Goal: Transaction & Acquisition: Purchase product/service

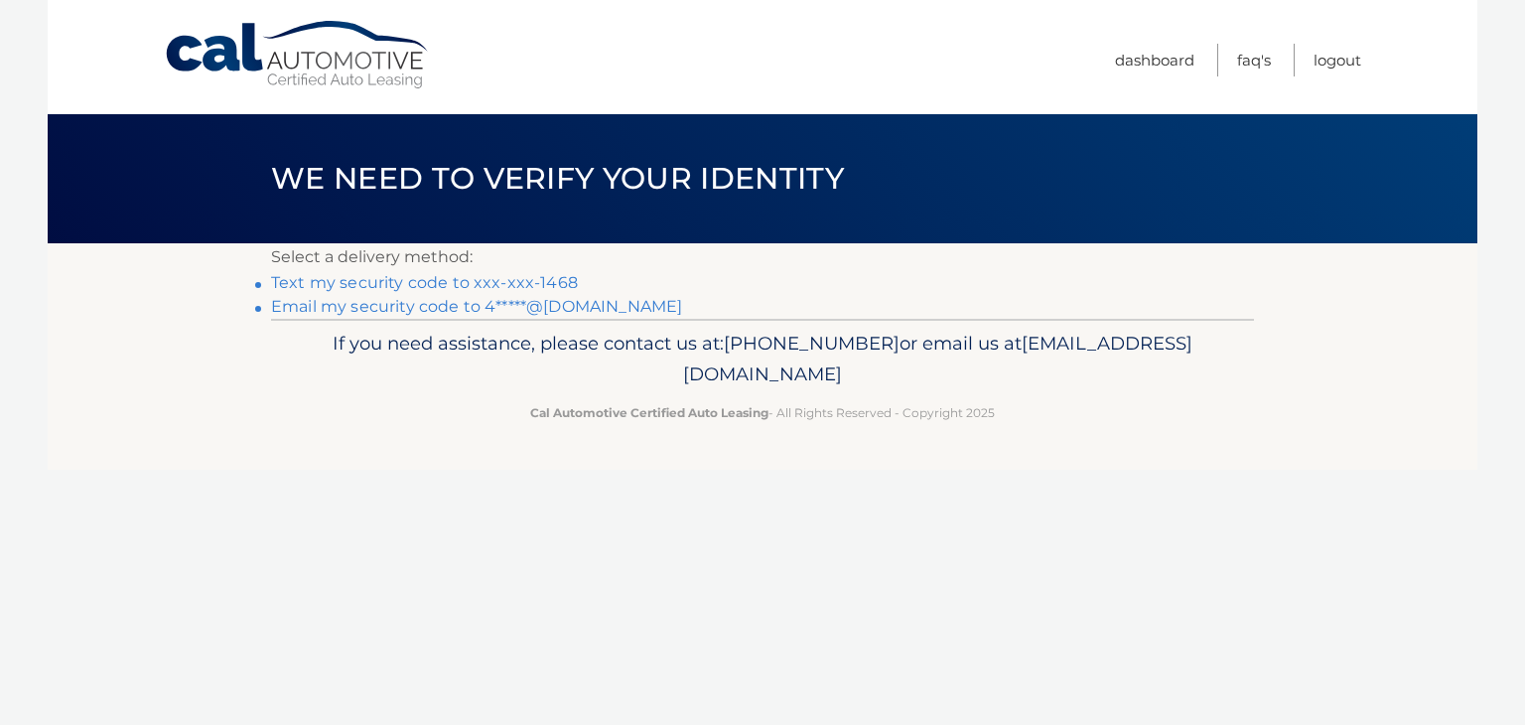
click at [334, 308] on link "Email my security code to 4*****@[DOMAIN_NAME]" at bounding box center [476, 306] width 411 height 19
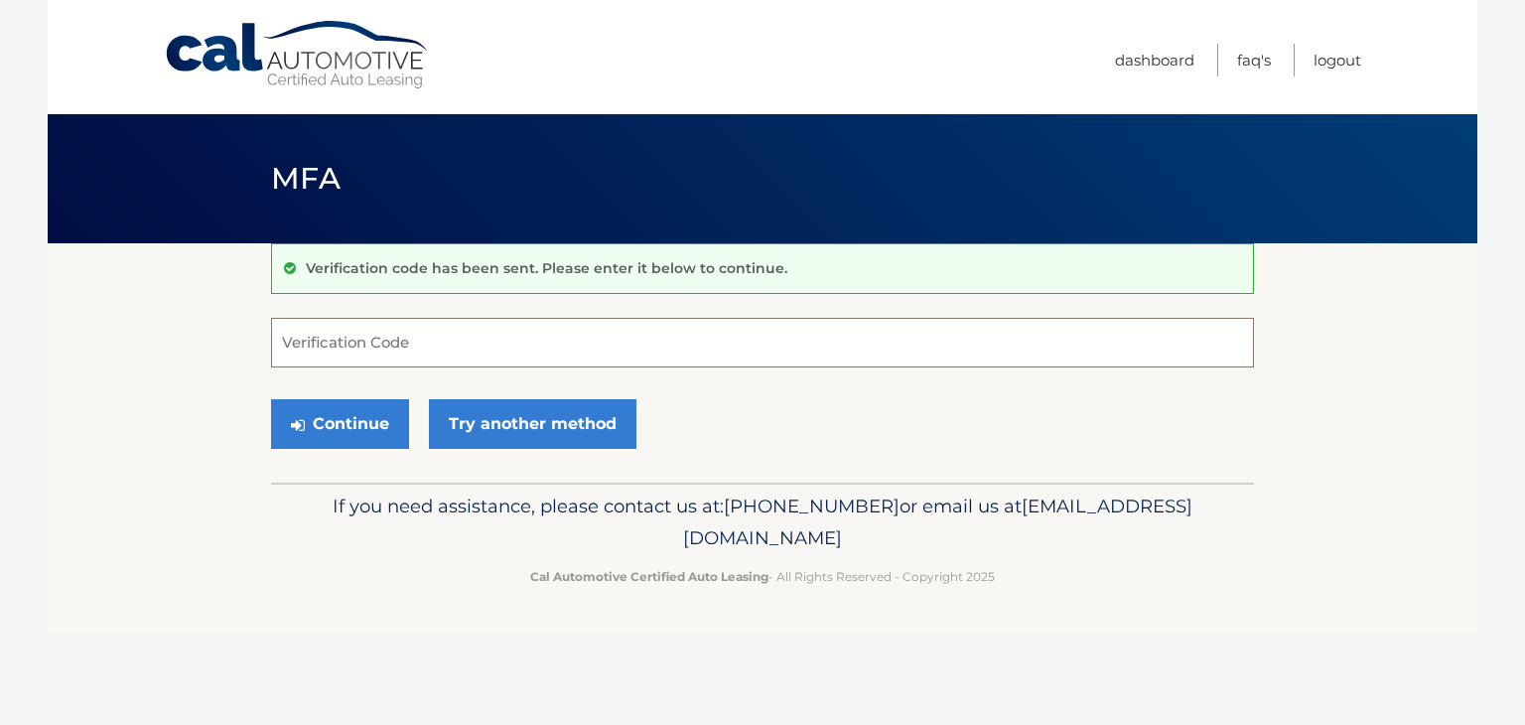
click at [298, 346] on input "Verification Code" at bounding box center [762, 343] width 983 height 50
type input "998726"
click at [352, 416] on button "Continue" at bounding box center [340, 424] width 138 height 50
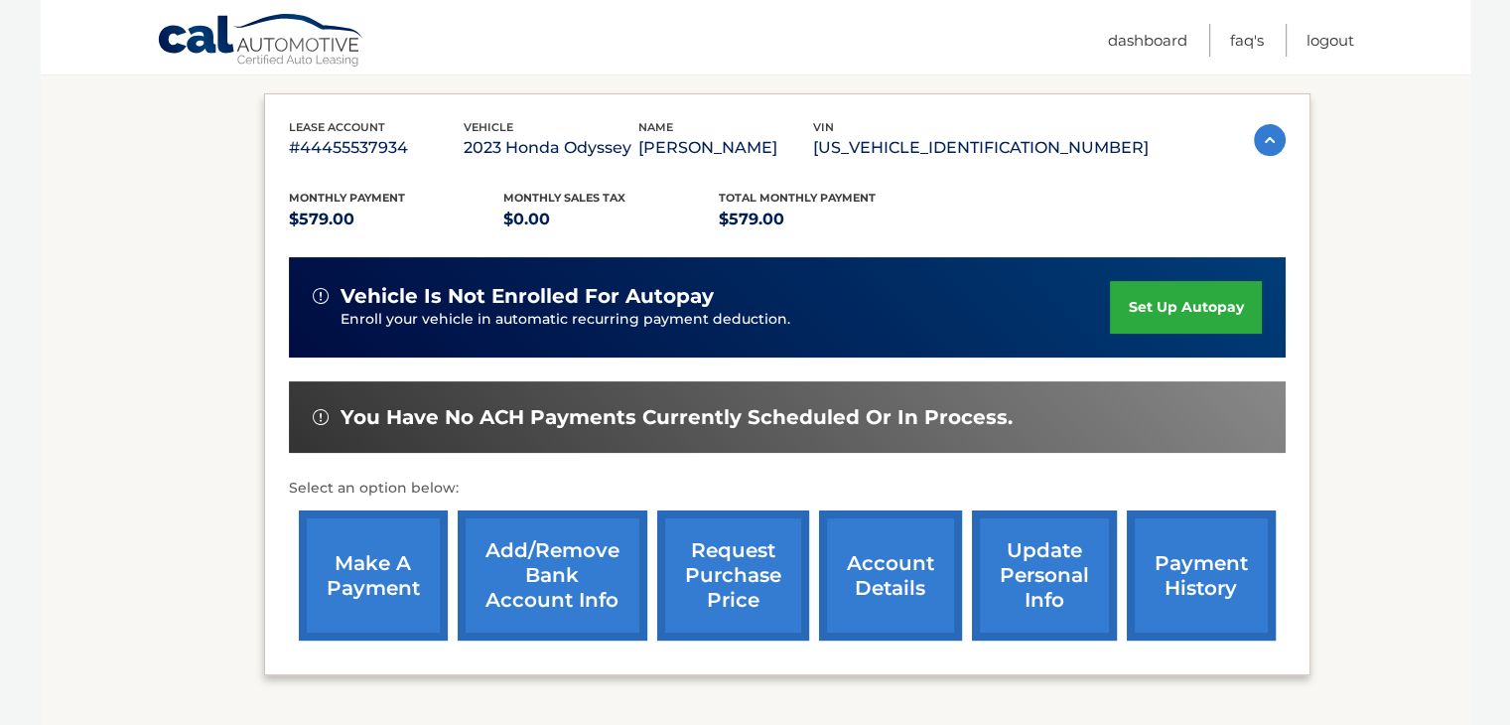
scroll to position [357, 0]
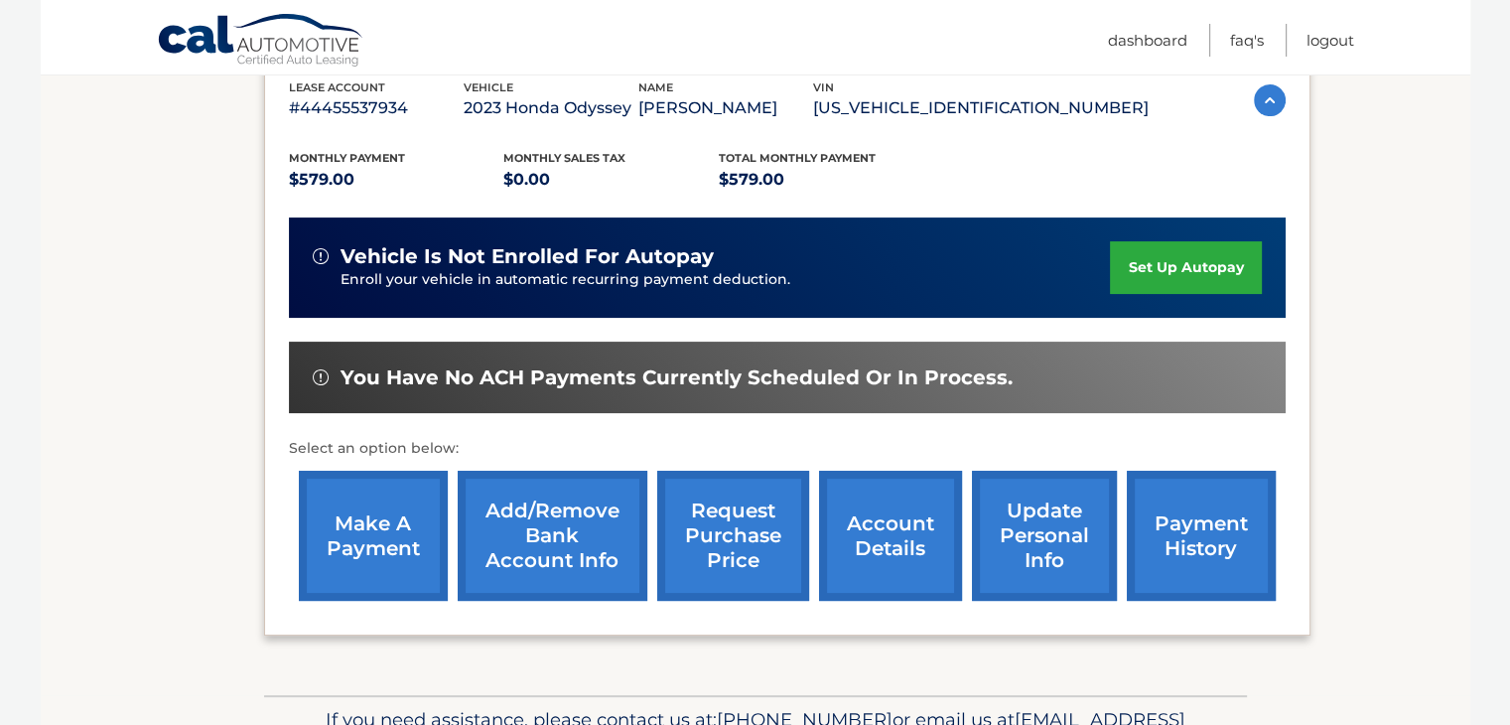
click at [385, 525] on link "make a payment" at bounding box center [373, 536] width 149 height 130
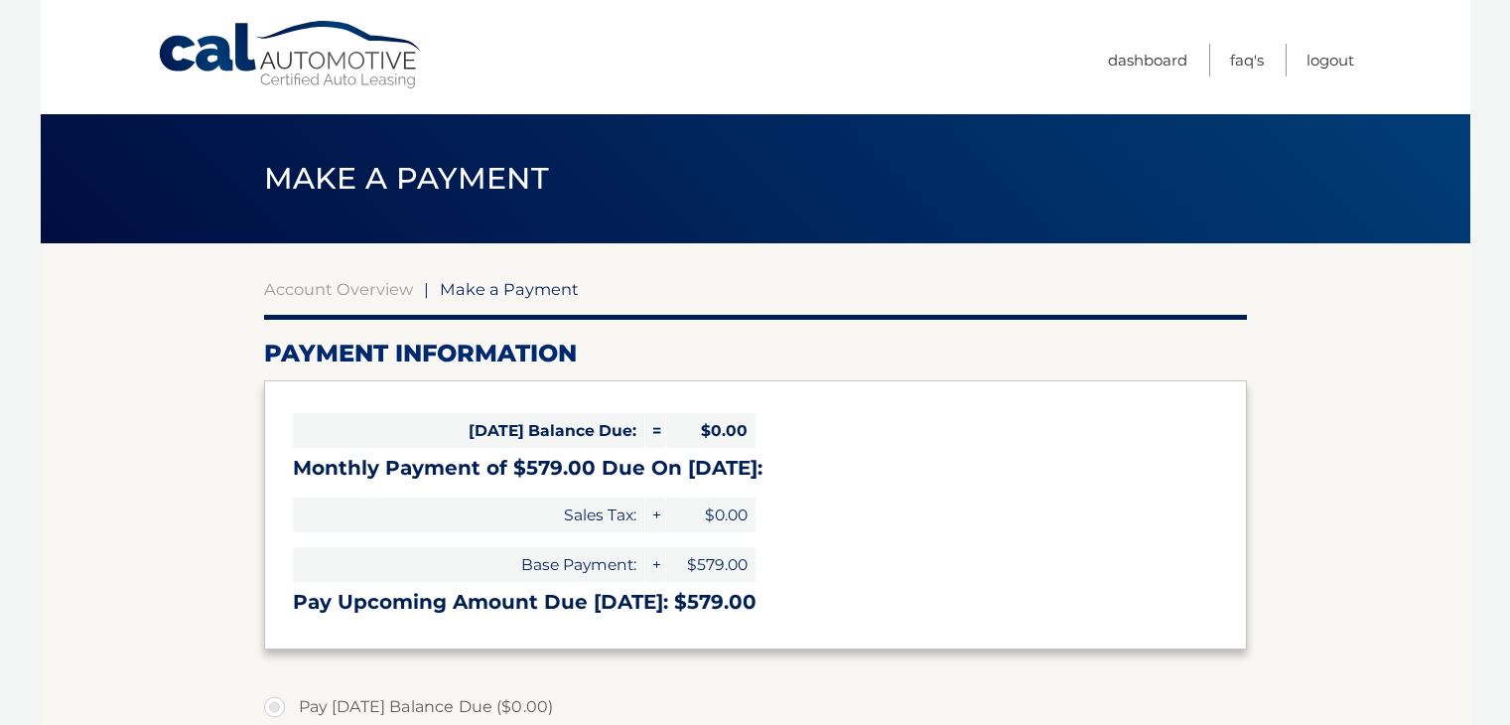
select select "ZDYzNzNmNjMtMmJjZS00YThjLWIwNjUtMzcyYzBiYTcyODNl"
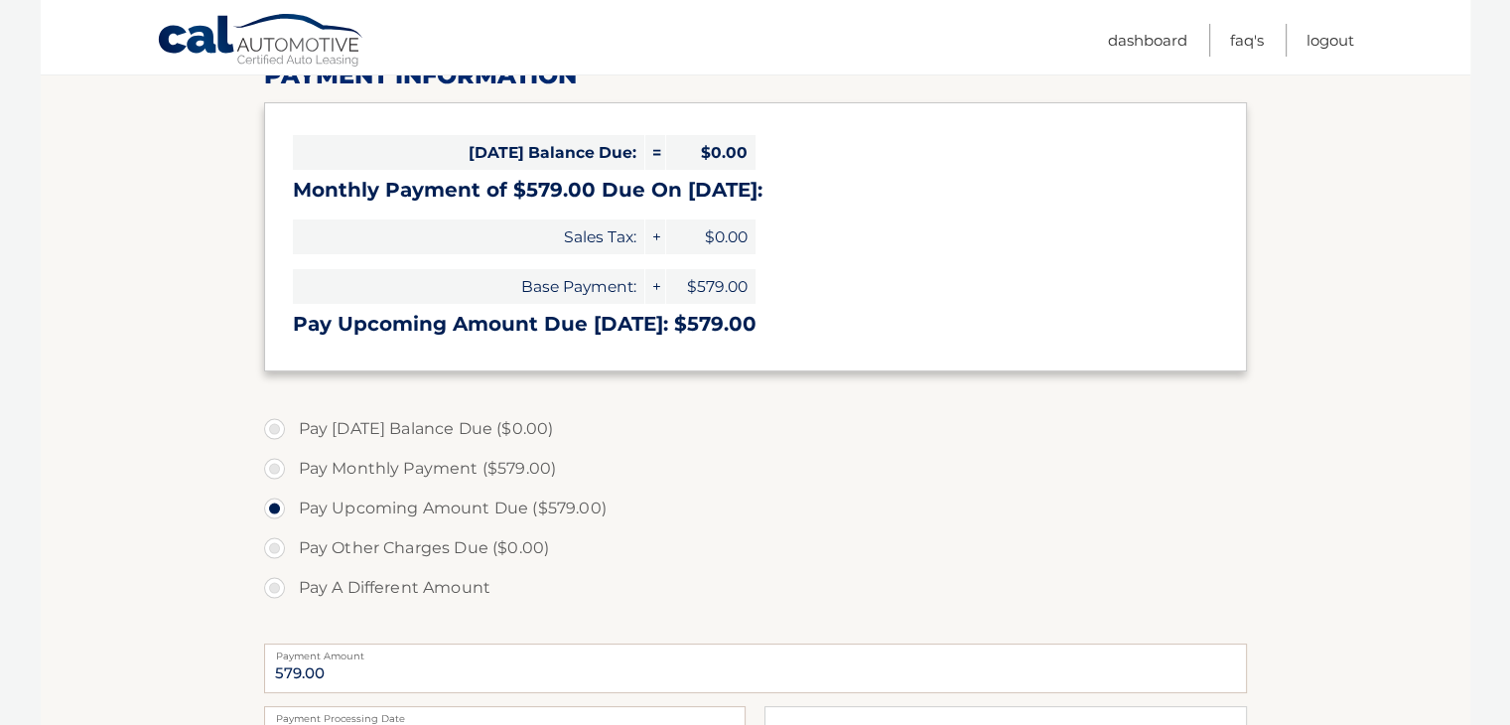
scroll to position [318, 0]
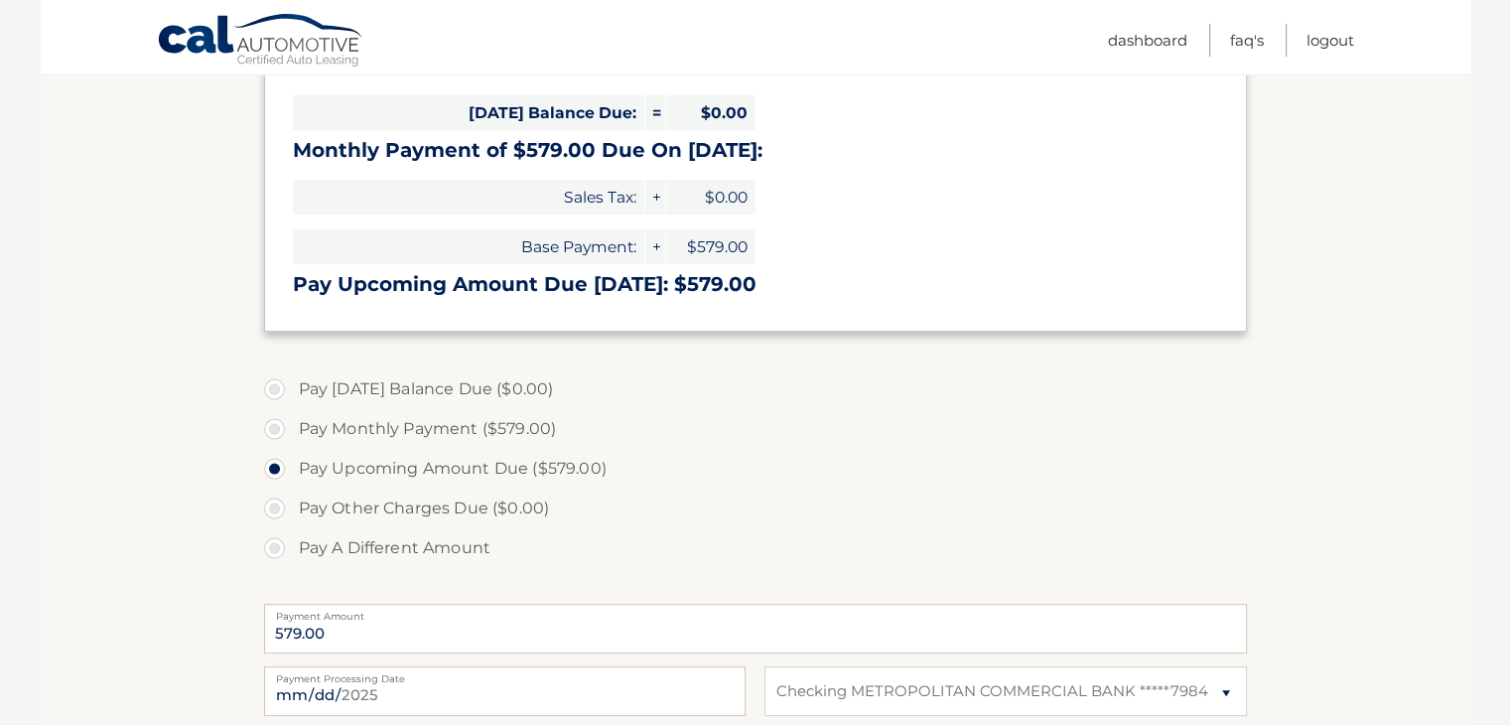
click at [275, 427] on label "Pay Monthly Payment ($579.00)" at bounding box center [755, 429] width 983 height 40
click at [275, 427] on input "Pay Monthly Payment ($579.00)" at bounding box center [282, 425] width 20 height 32
radio input "true"
click at [731, 516] on label "Pay Other Charges Due ($0.00)" at bounding box center [755, 508] width 983 height 40
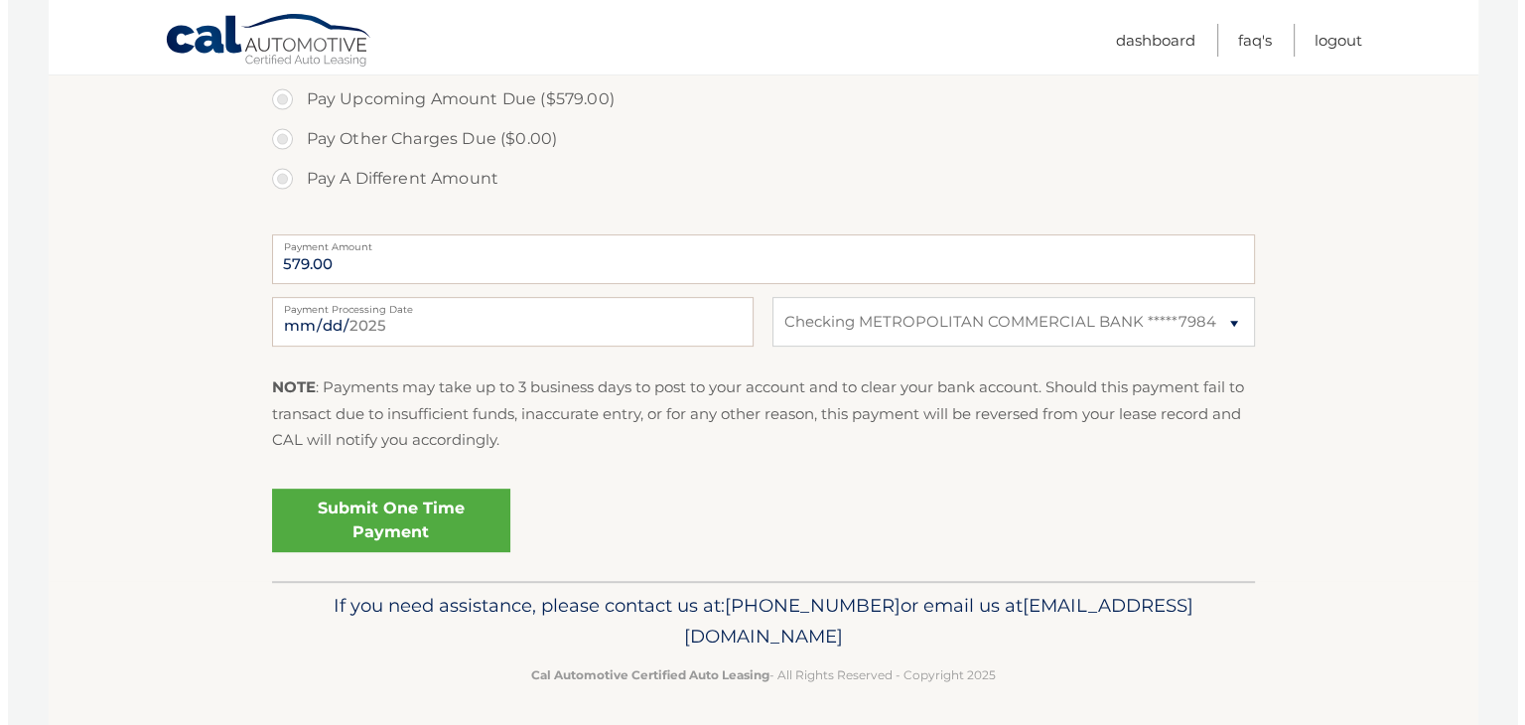
scroll to position [693, 0]
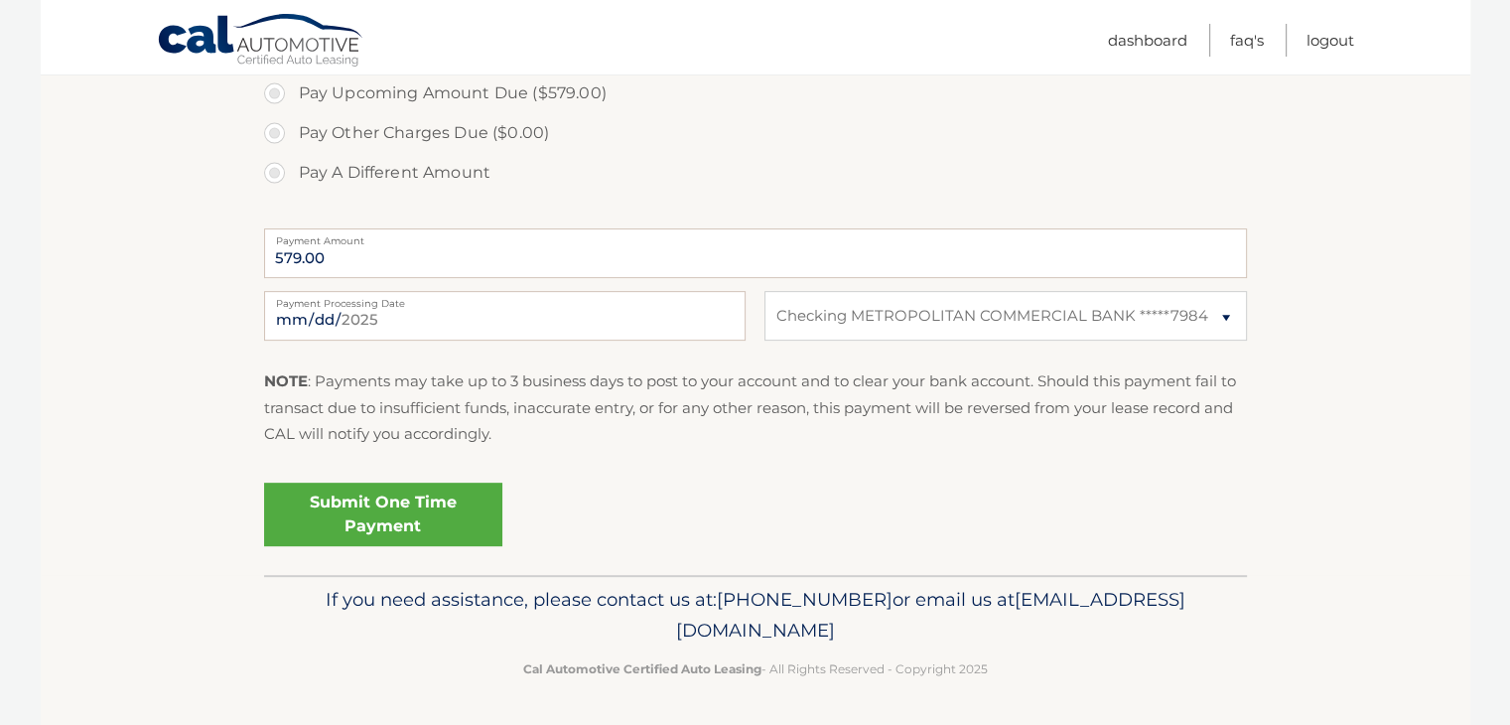
click at [387, 508] on link "Submit One Time Payment" at bounding box center [383, 514] width 238 height 64
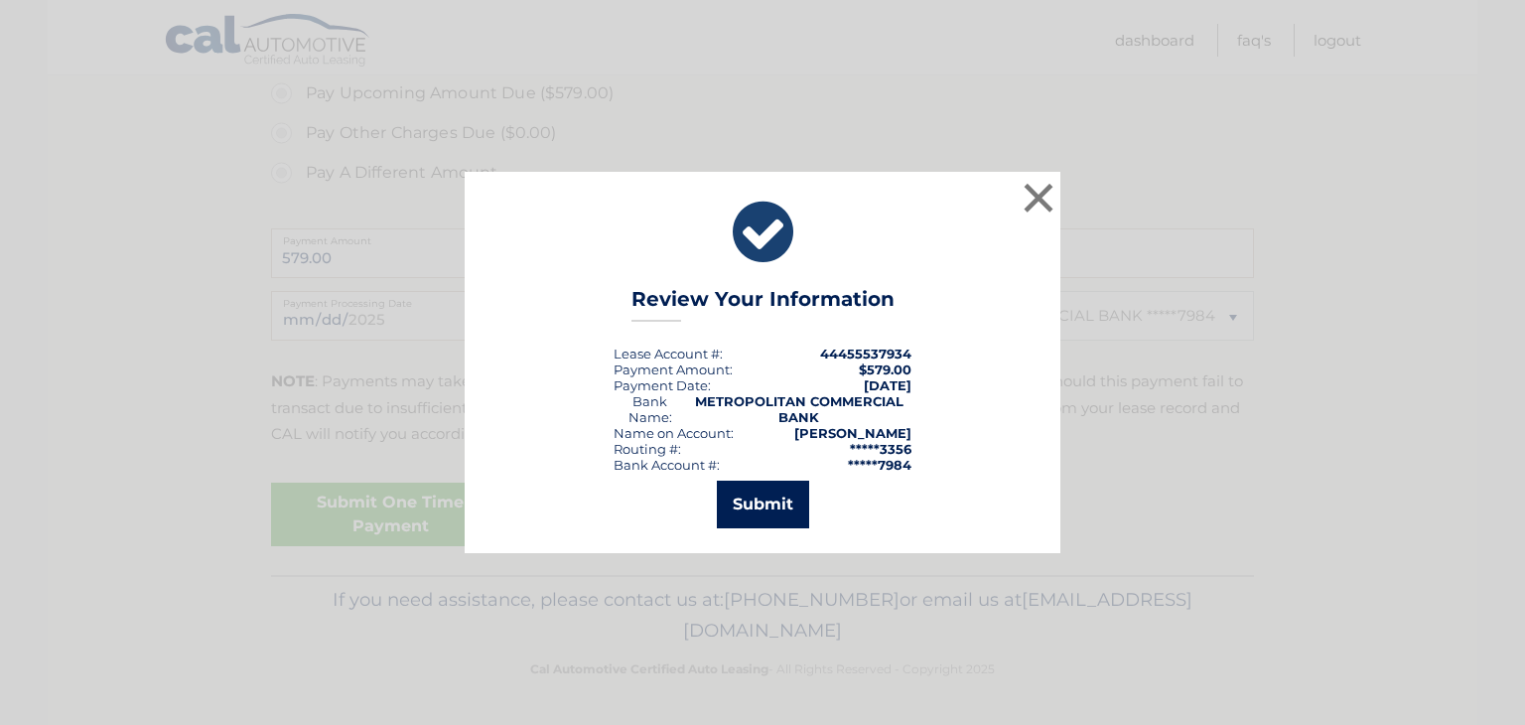
click at [770, 497] on button "Submit" at bounding box center [763, 504] width 92 height 48
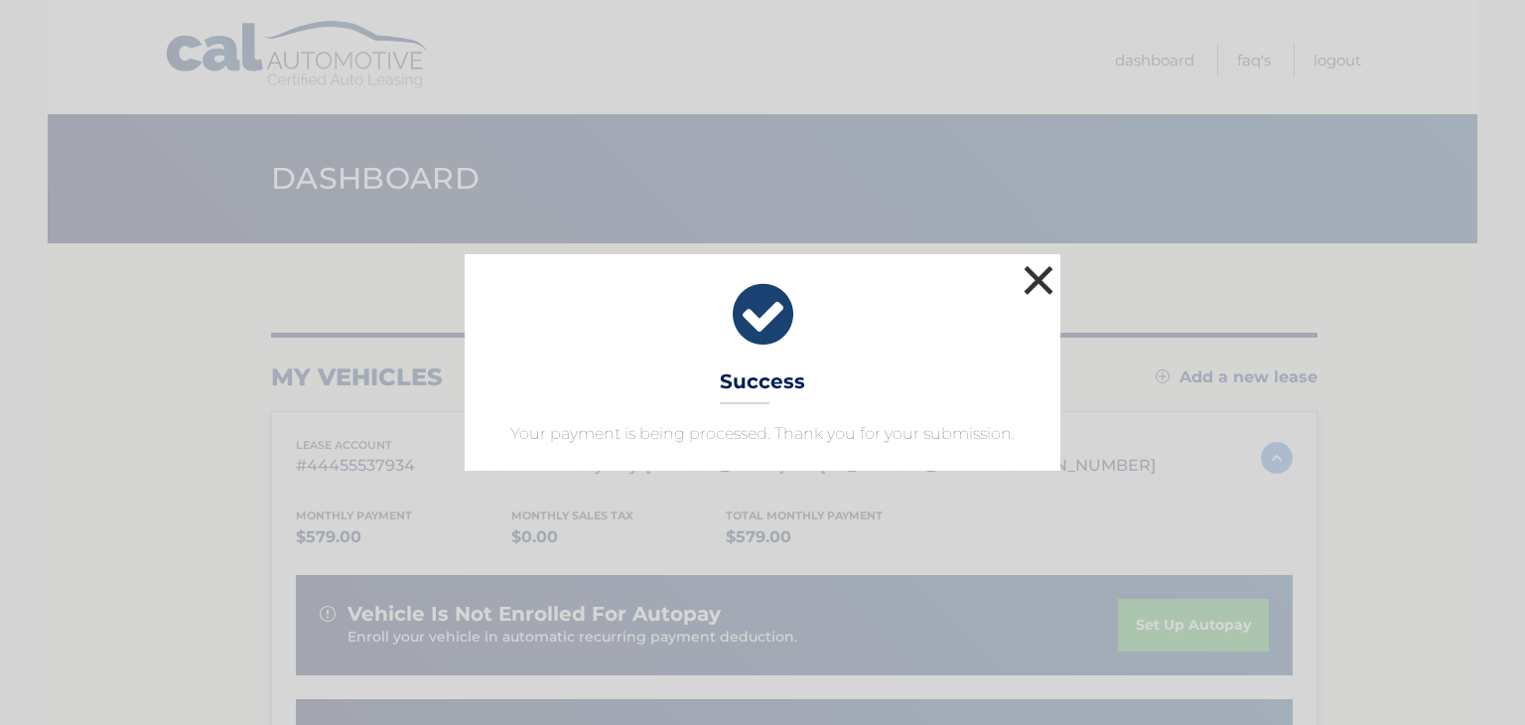
click at [1040, 283] on button "×" at bounding box center [1038, 280] width 40 height 40
